Goal: Task Accomplishment & Management: Use online tool/utility

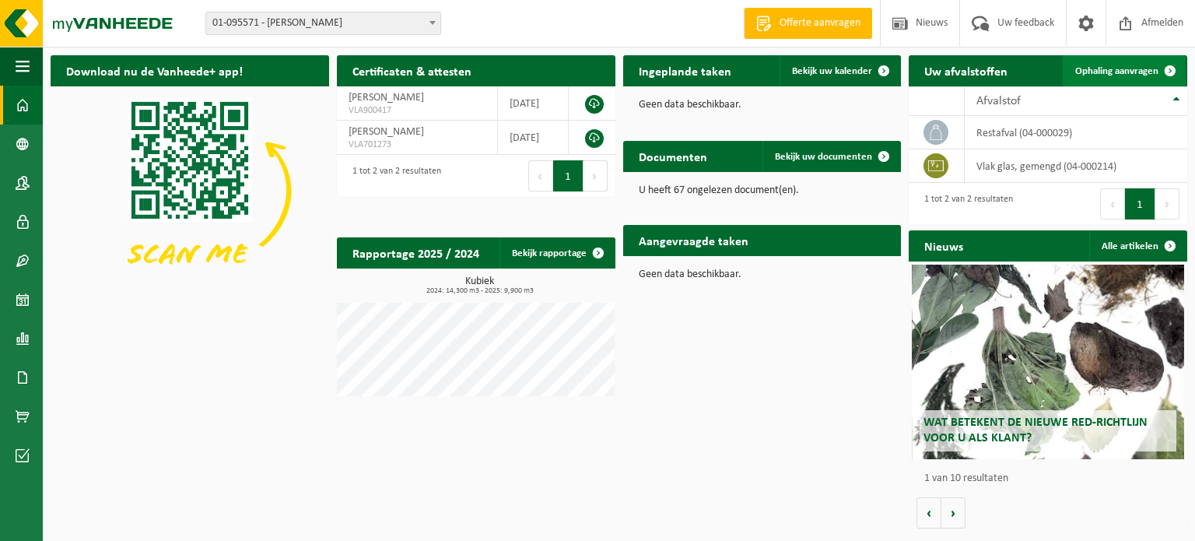
click at [1098, 68] on span "Ophaling aanvragen" at bounding box center [1116, 71] width 83 height 10
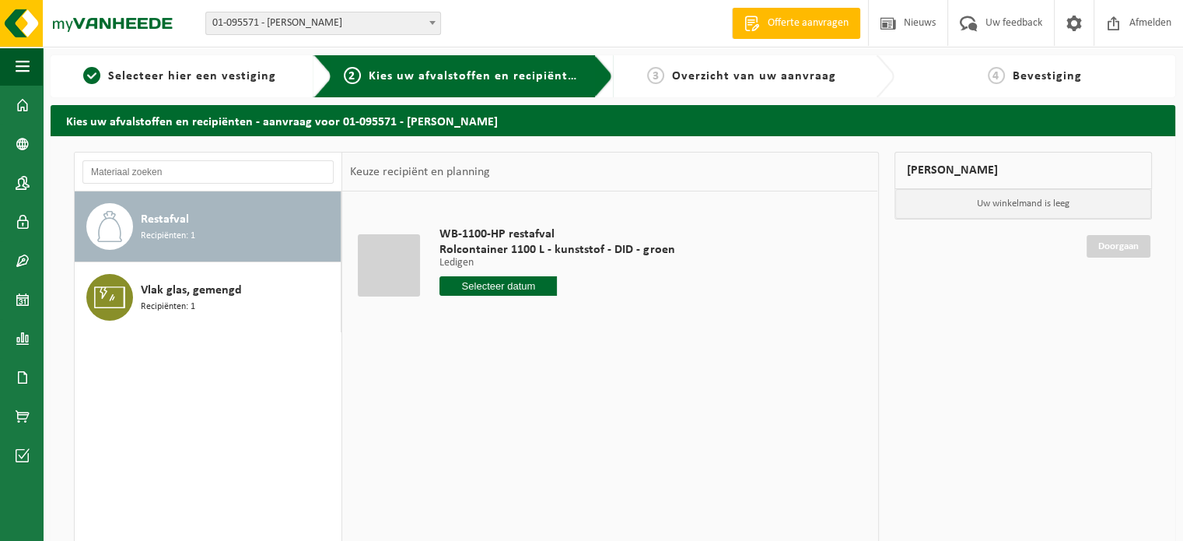
click at [484, 280] on input "text" at bounding box center [497, 285] width 117 height 19
click at [533, 443] on div "1 2 3 4 5 6 7 8 9 10 11 12 13 14 15 16 17 18 19 20 21 22 23 24 25 26 27 28 29 3…" at bounding box center [535, 424] width 191 height 124
click at [615, 320] on icon at bounding box center [616, 321] width 25 height 25
click at [510, 369] on div "1" at bounding box center [508, 374] width 27 height 25
type input "Van 2025-10-01"
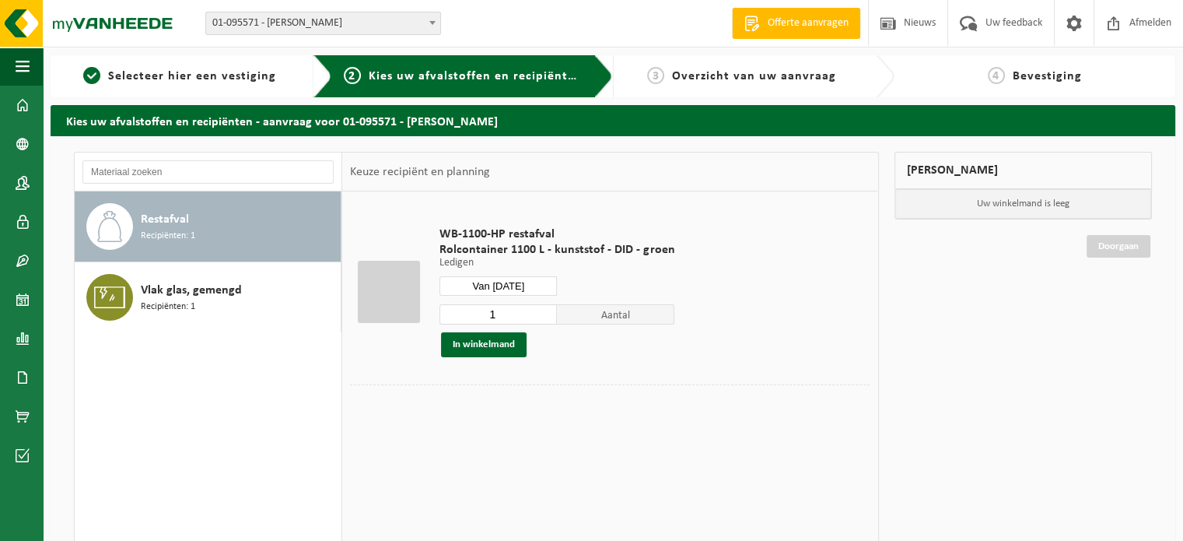
click at [1108, 250] on link "Doorgaan" at bounding box center [1119, 246] width 64 height 23
click at [477, 345] on button "In winkelmand" at bounding box center [484, 344] width 86 height 25
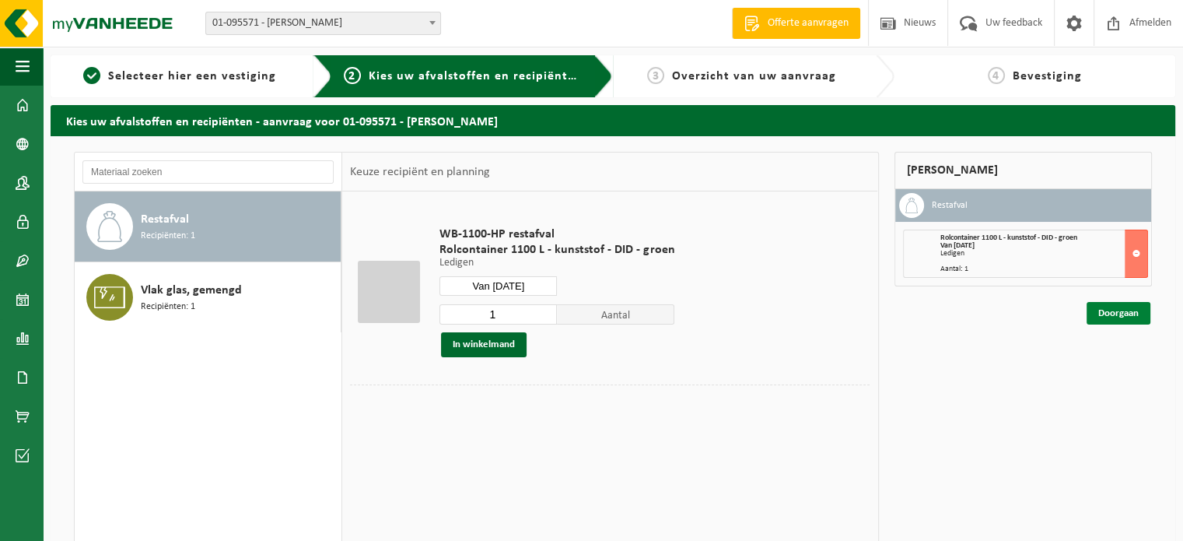
click at [1118, 311] on link "Doorgaan" at bounding box center [1119, 313] width 64 height 23
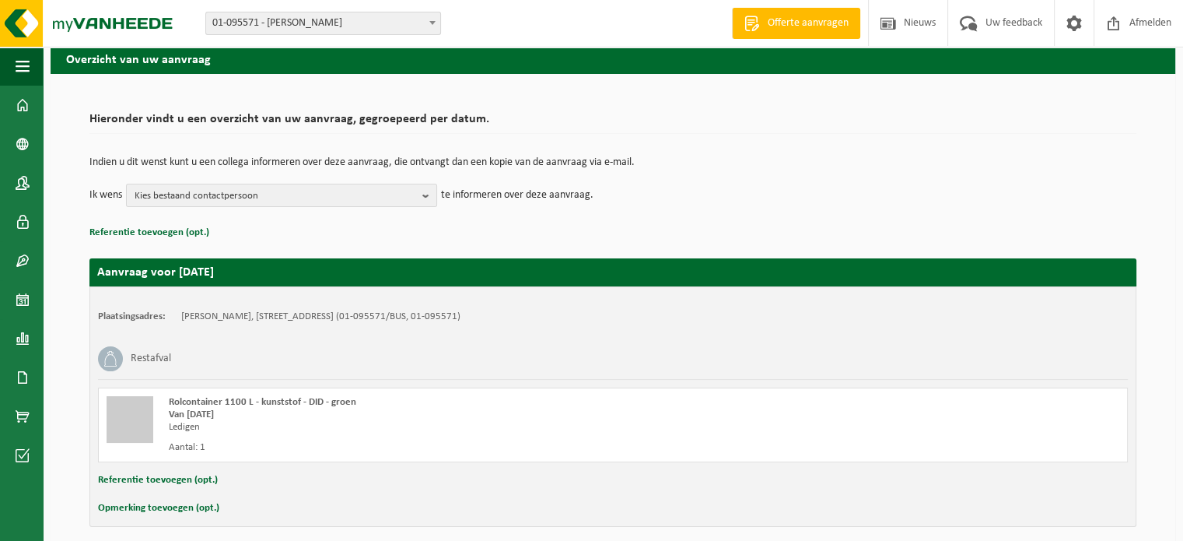
scroll to position [125, 0]
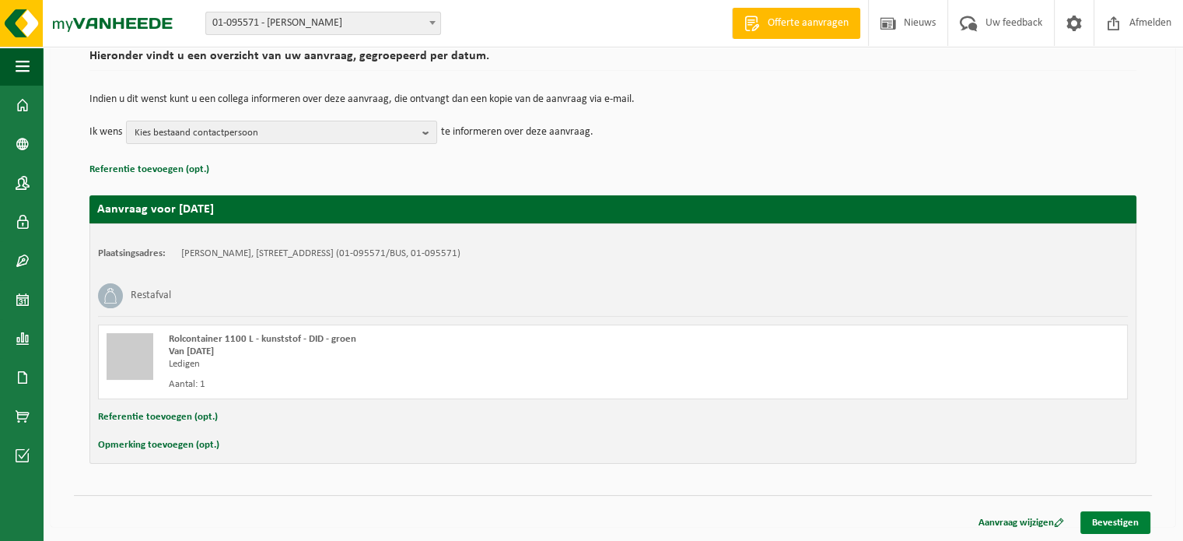
click at [1111, 519] on link "Bevestigen" at bounding box center [1115, 522] width 70 height 23
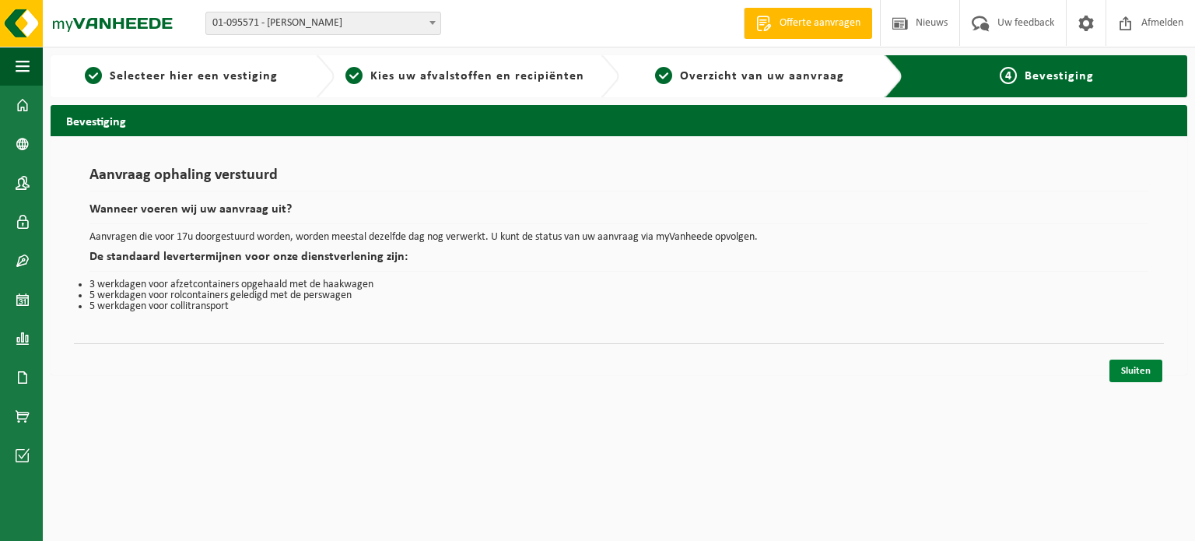
click at [1133, 366] on link "Sluiten" at bounding box center [1135, 370] width 53 height 23
